Goal: Find specific page/section: Find specific page/section

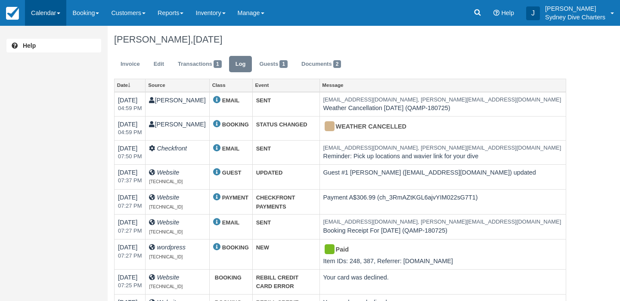
click at [40, 14] on link "Calendar" at bounding box center [45, 13] width 41 height 26
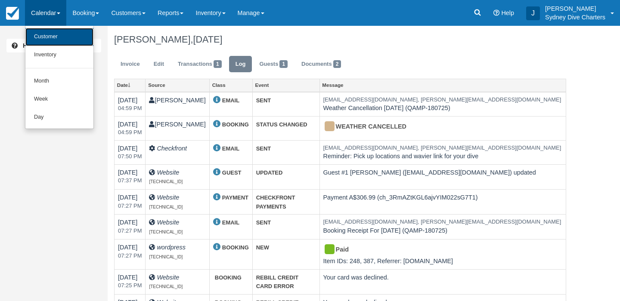
click at [54, 37] on link "Customer" at bounding box center [59, 37] width 68 height 18
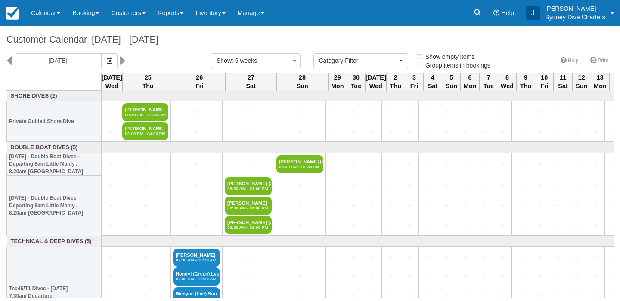
select select
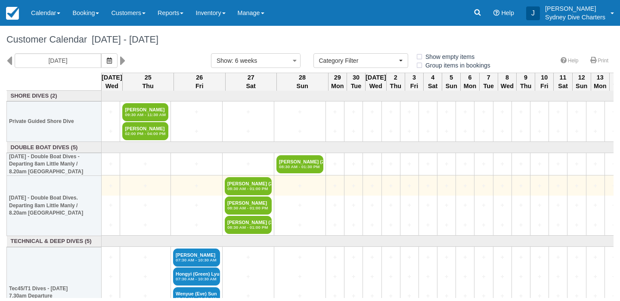
scroll to position [11, 0]
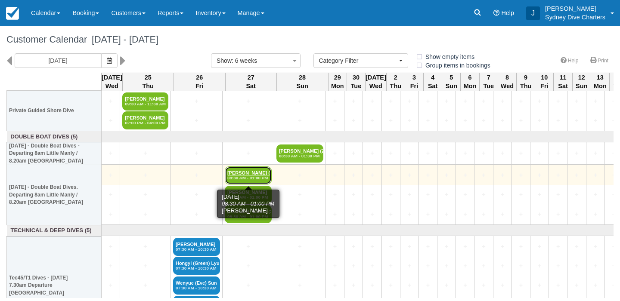
click at [254, 177] on em "08:30 AM - 01:00 PM" at bounding box center [248, 178] width 42 height 5
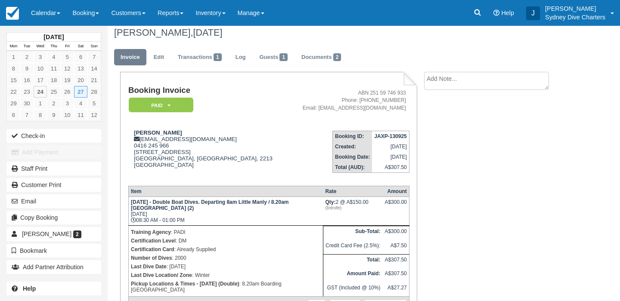
scroll to position [6, 0]
